Goal: Task Accomplishment & Management: Complete application form

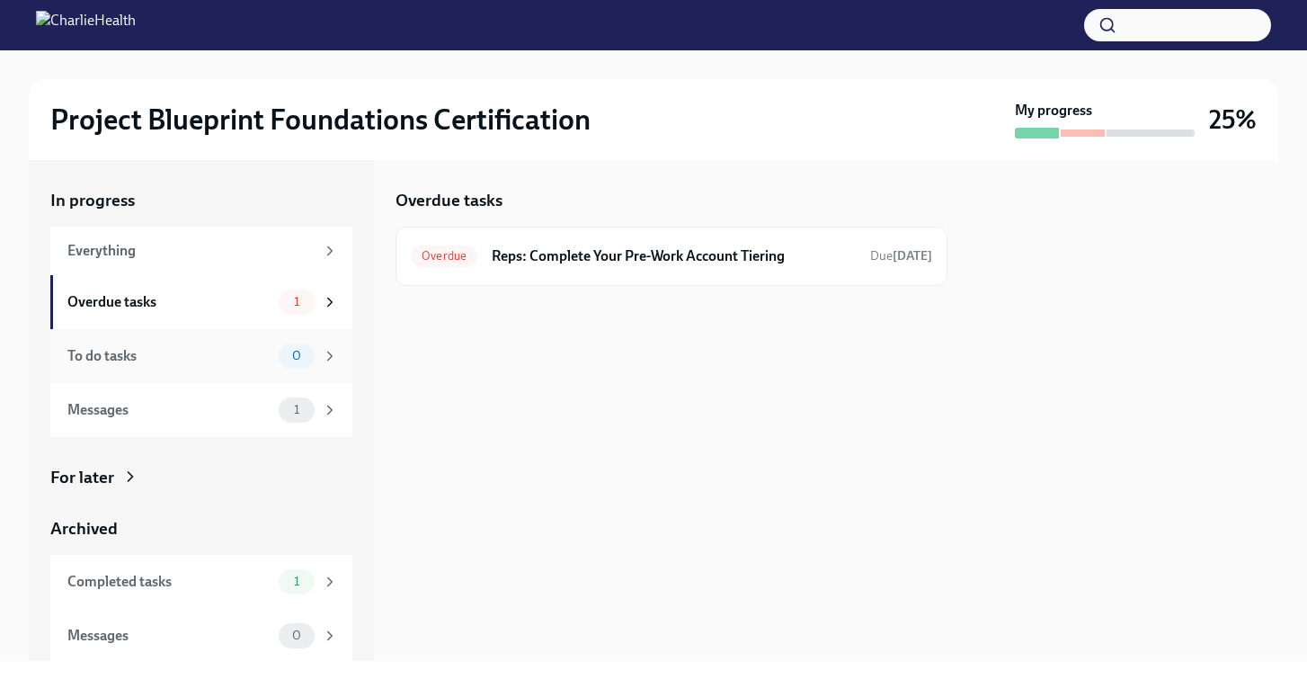
click at [140, 360] on div "To do tasks" at bounding box center [169, 356] width 204 height 20
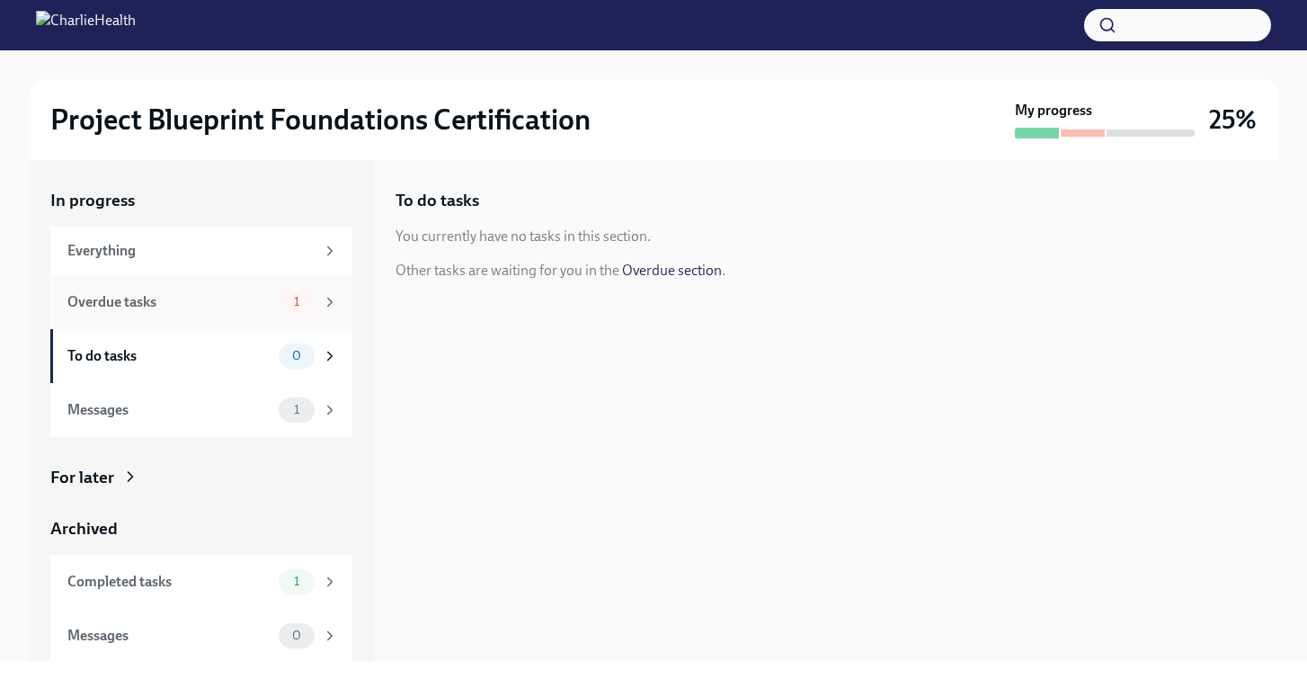
click at [159, 296] on div "Overdue tasks" at bounding box center [169, 302] width 204 height 20
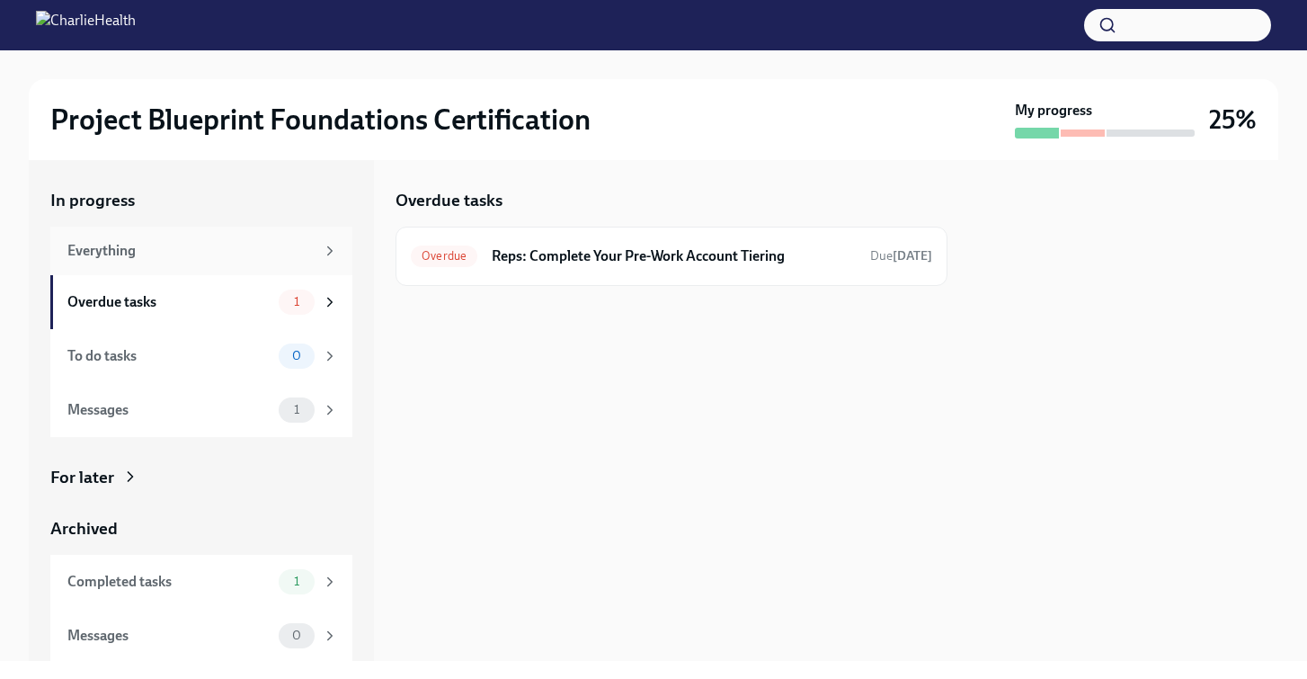
click at [146, 245] on div "Everything" at bounding box center [190, 251] width 247 height 20
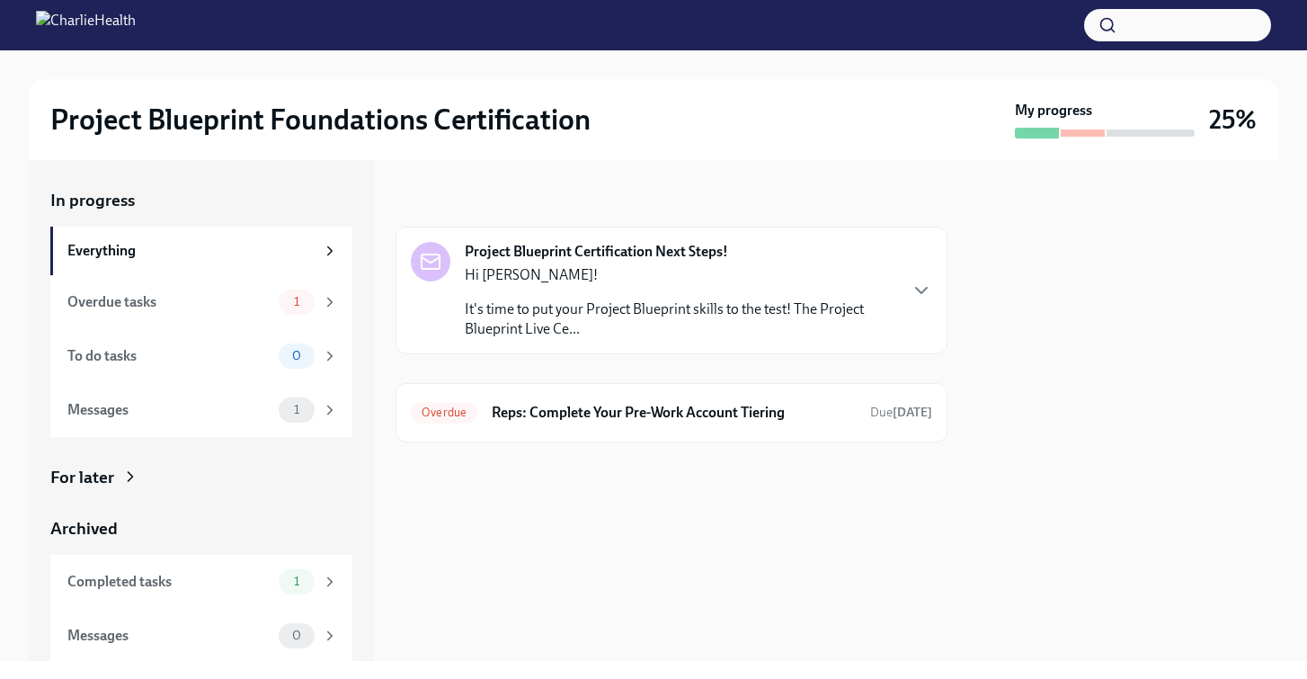
click at [747, 301] on p "It's time to put your Project Blueprint skills to the test! The Project Bluepri…" at bounding box center [681, 319] width 432 height 40
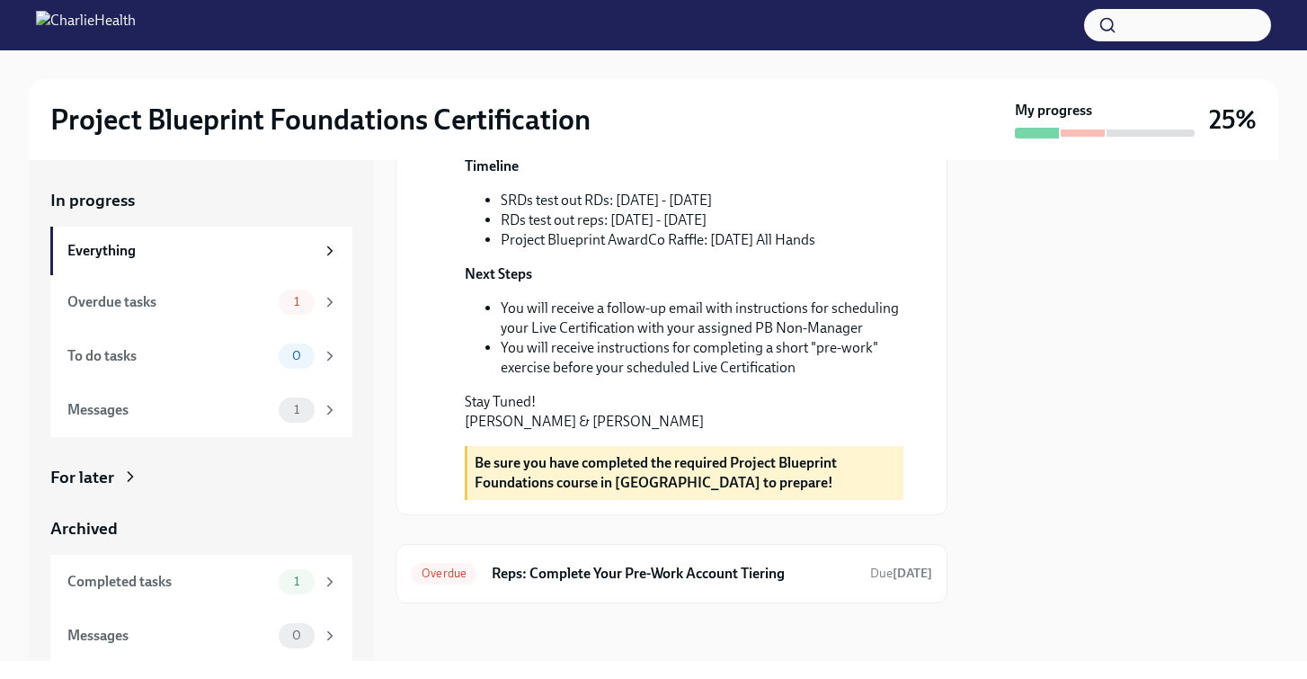
scroll to position [619, 0]
click at [212, 401] on div "Messages" at bounding box center [169, 410] width 204 height 20
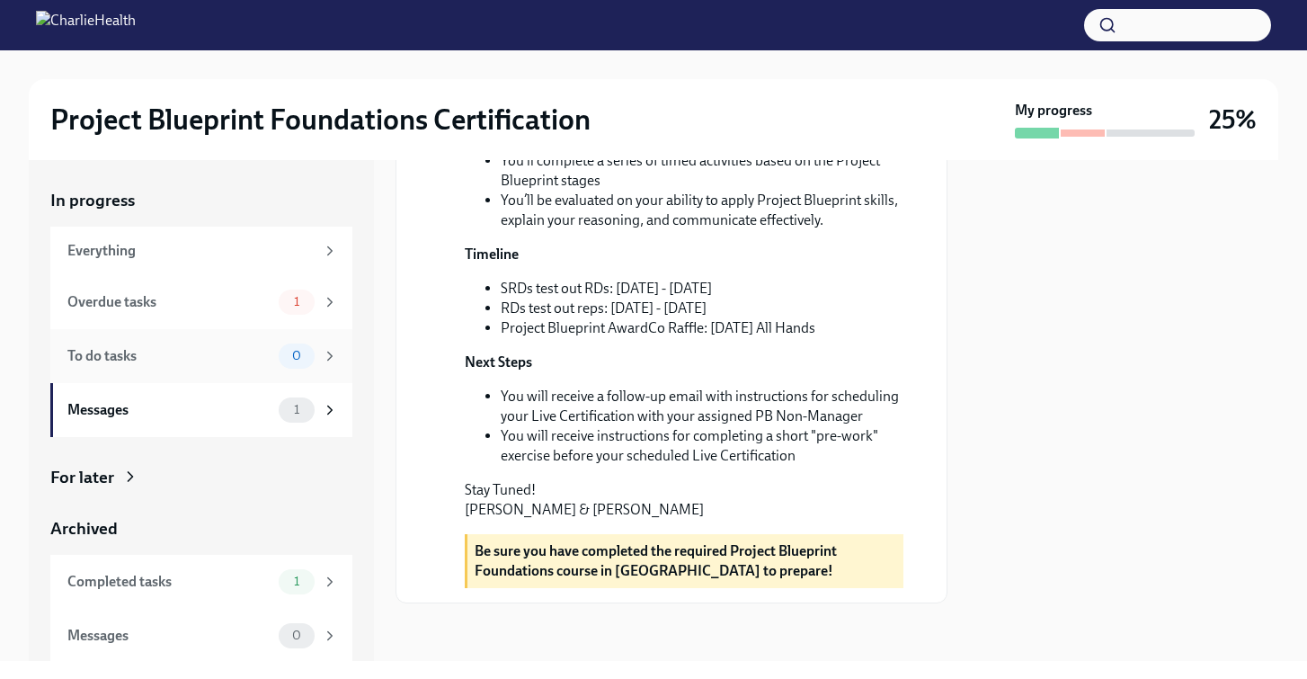
click at [198, 365] on div "To do tasks 0" at bounding box center [202, 356] width 271 height 25
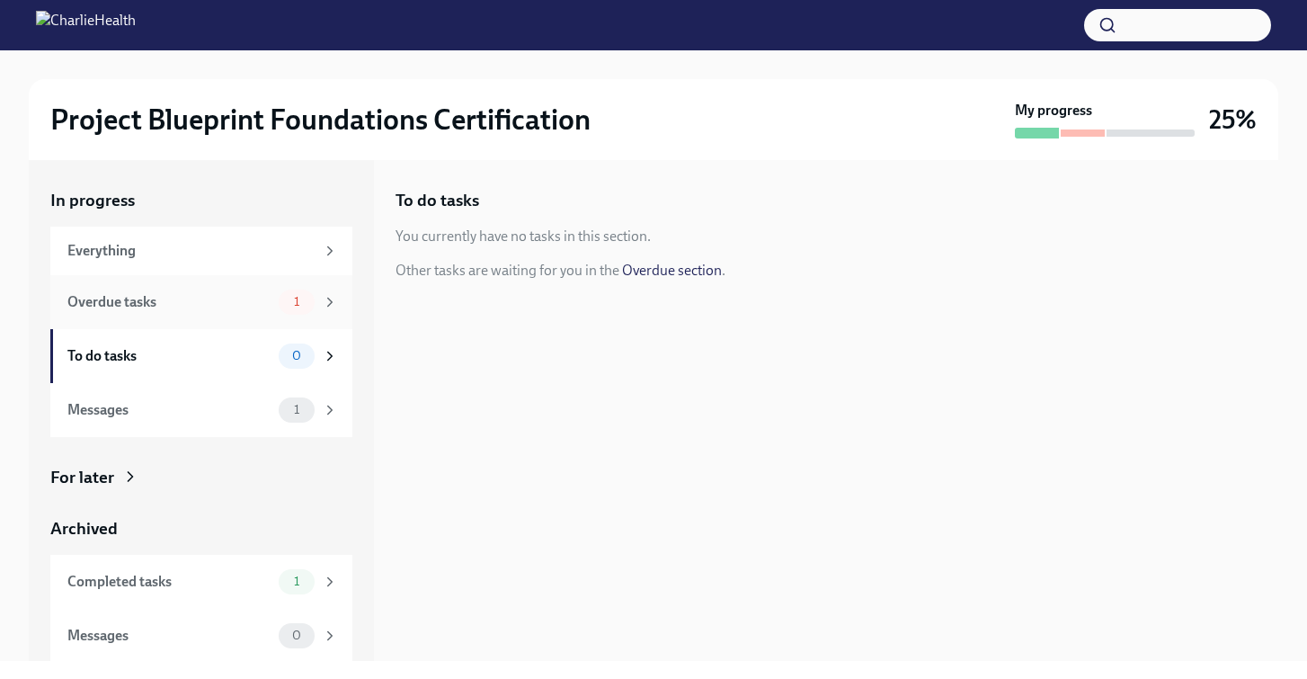
click at [206, 303] on div "Overdue tasks" at bounding box center [169, 302] width 204 height 20
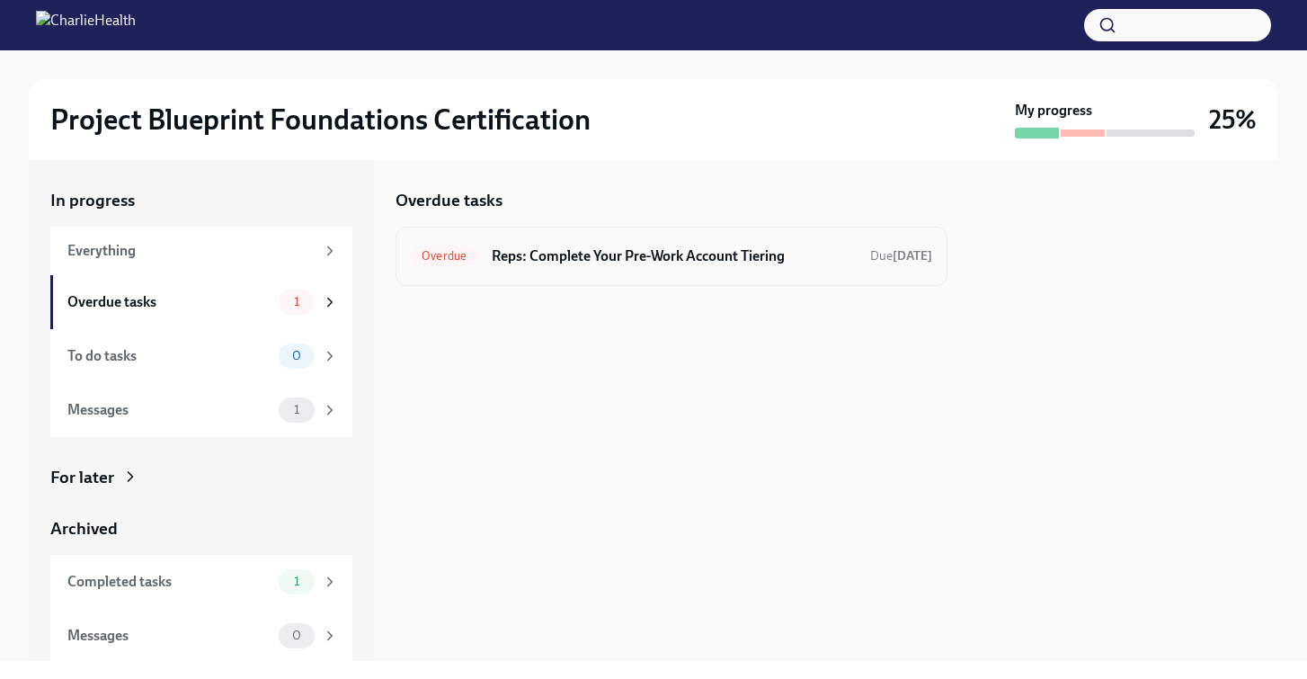
click at [635, 259] on h6 "Reps: Complete Your Pre-Work Account Tiering" at bounding box center [674, 256] width 364 height 20
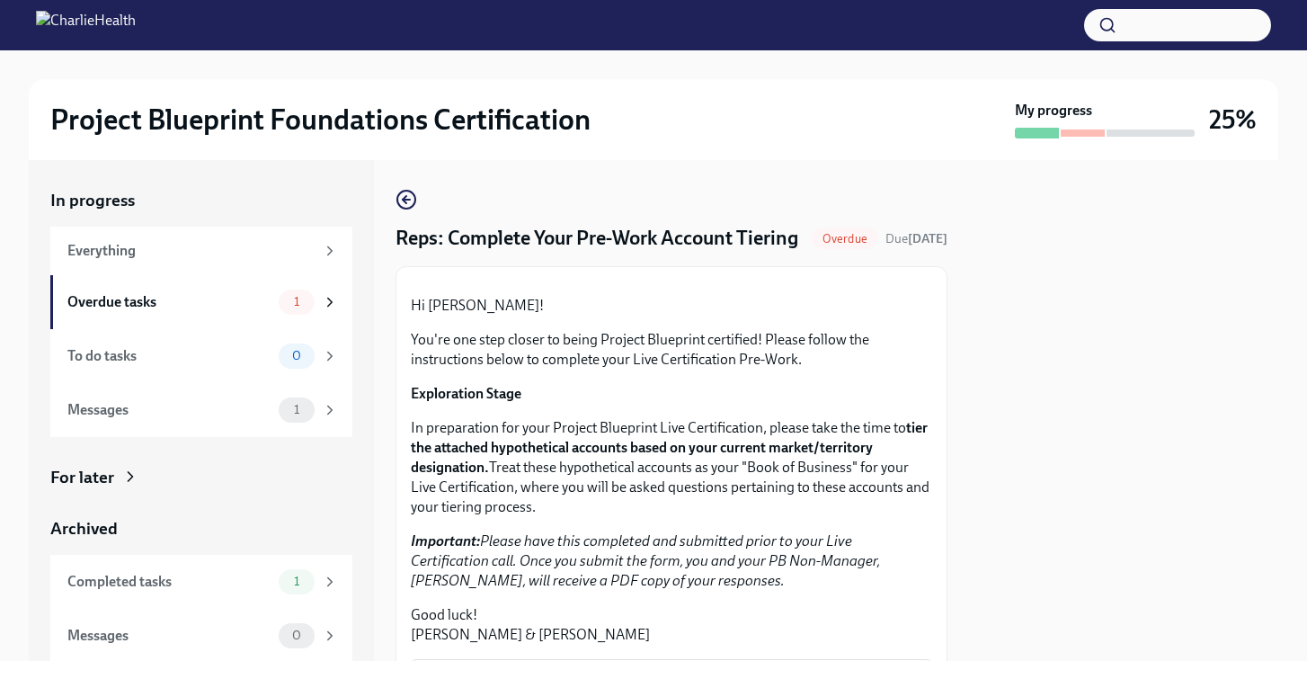
scroll to position [462, 0]
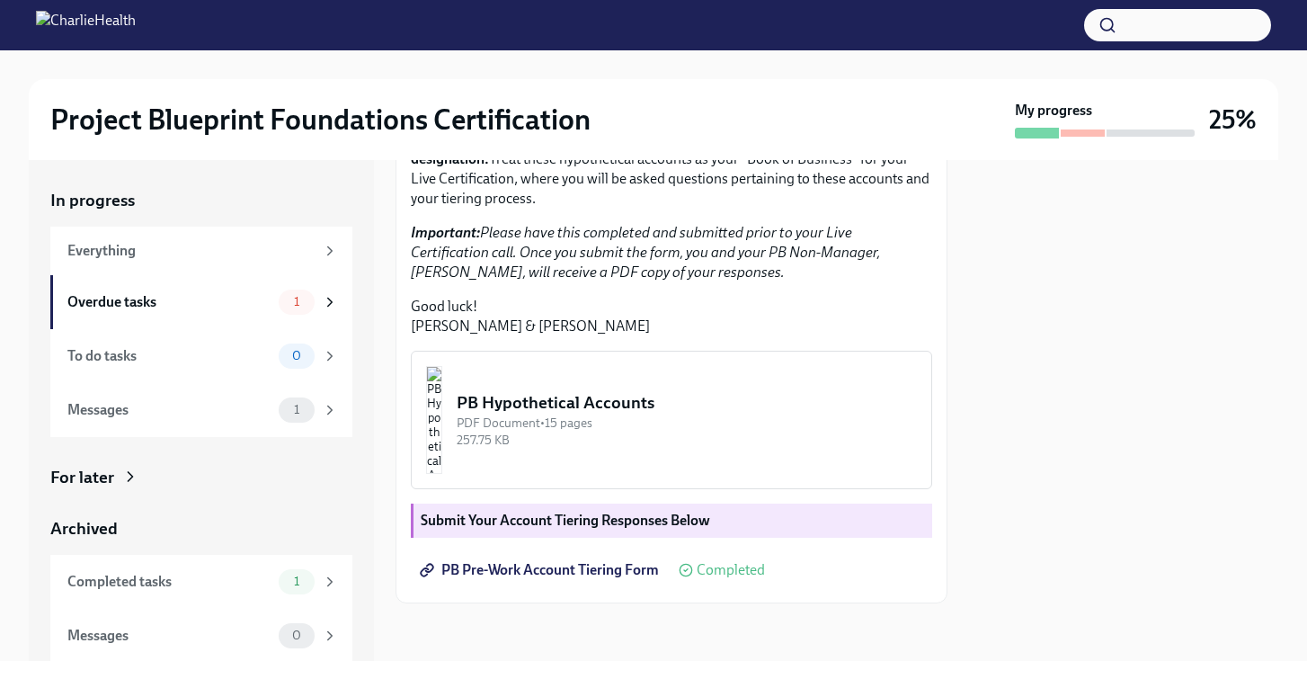
click at [728, 406] on div "PB Hypothetical Accounts" at bounding box center [687, 402] width 460 height 23
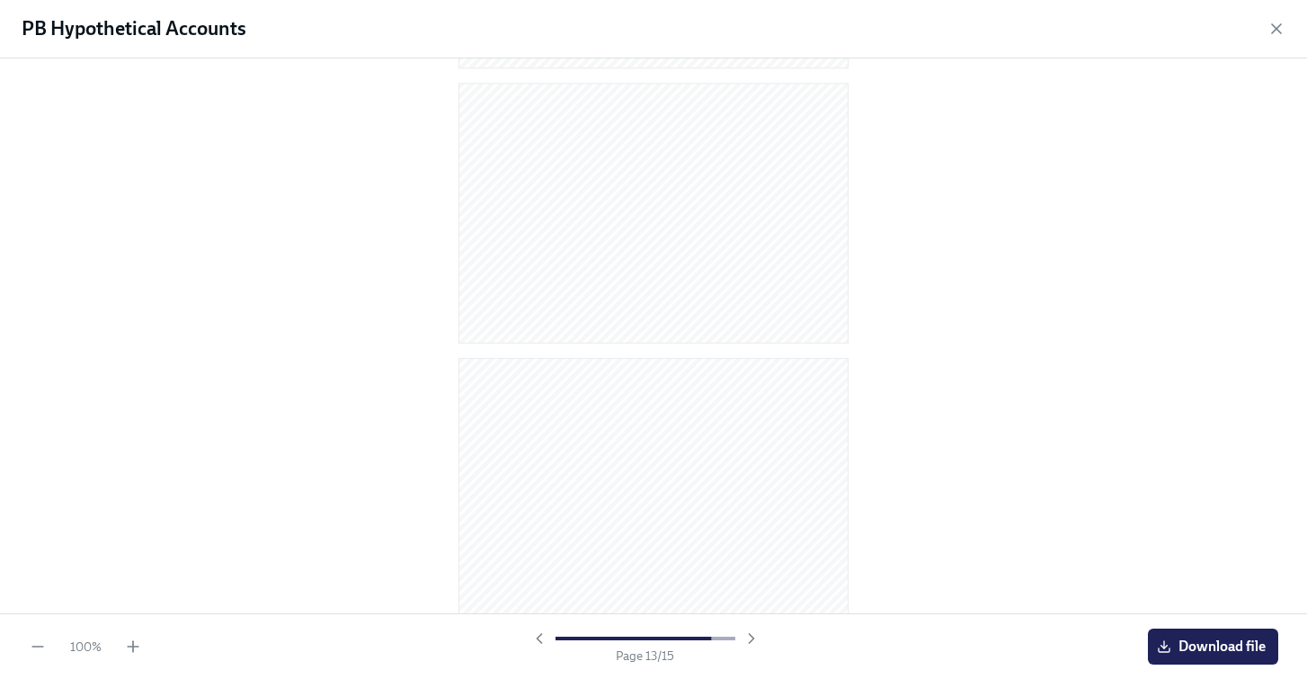
scroll to position [3583, 0]
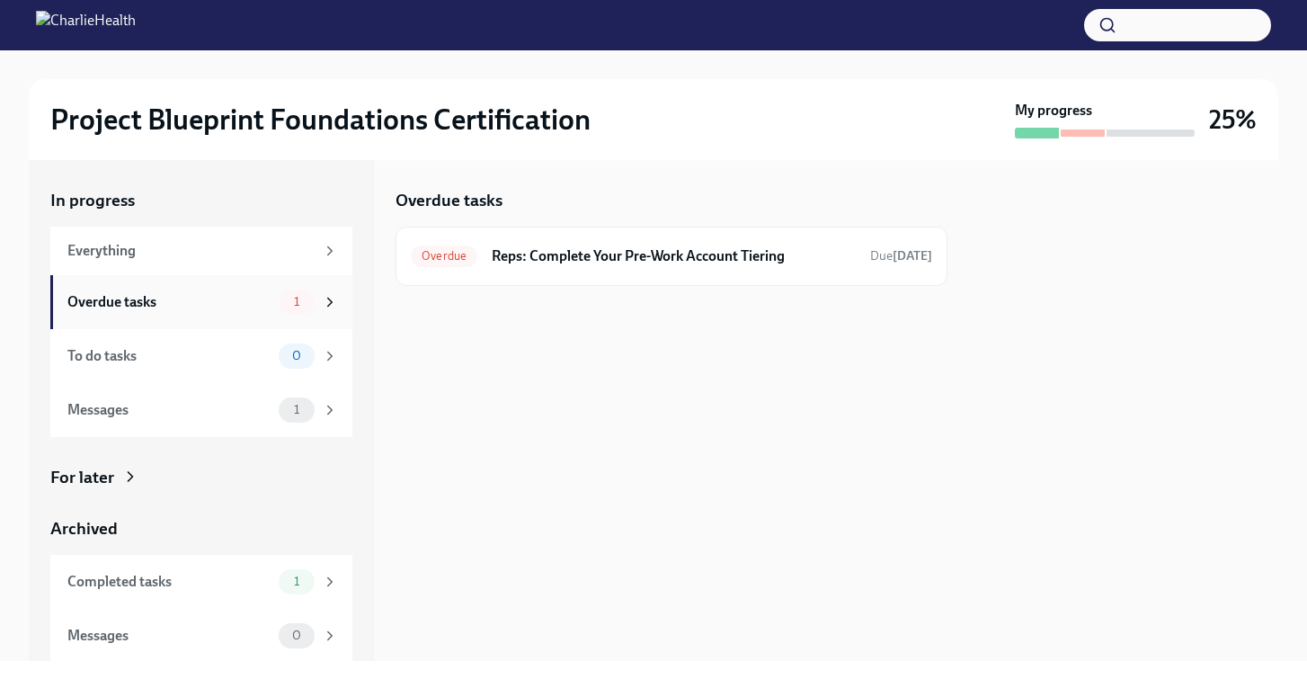
click at [208, 303] on div "Overdue tasks" at bounding box center [169, 302] width 204 height 20
click at [626, 257] on h6 "Reps: Complete Your Pre-Work Account Tiering" at bounding box center [674, 256] width 364 height 20
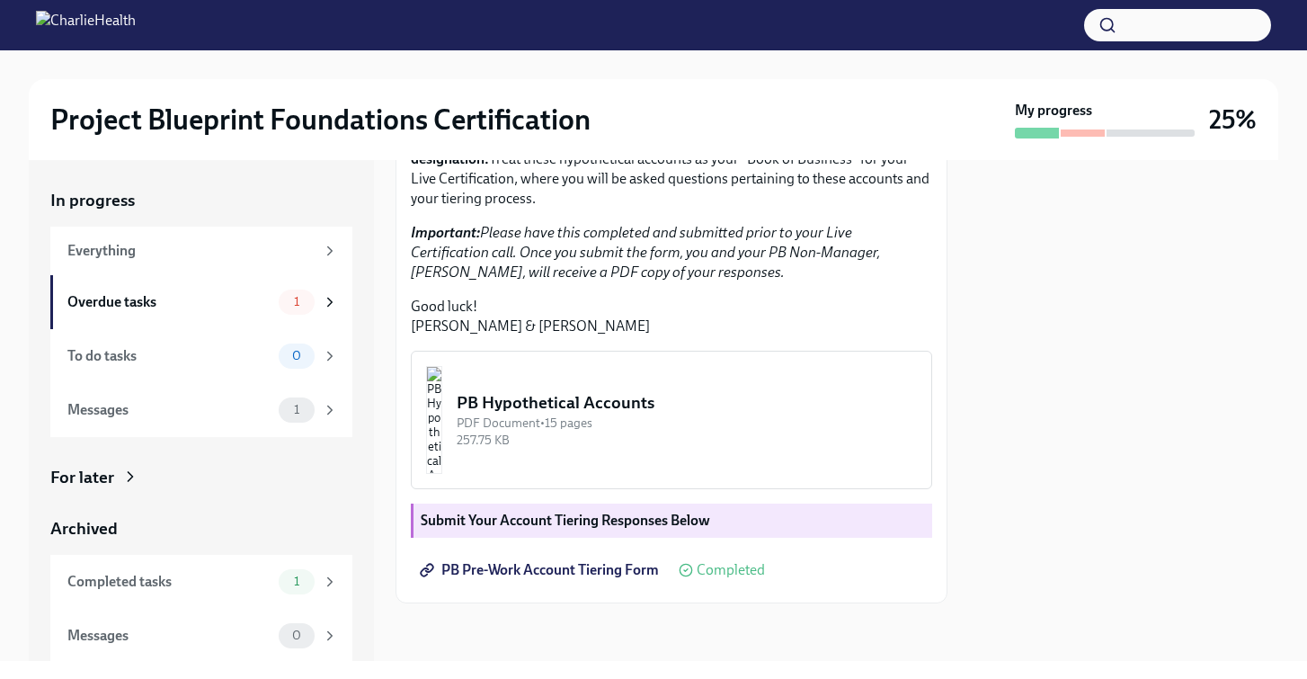
scroll to position [355, 0]
